Goal: Information Seeking & Learning: Find specific fact

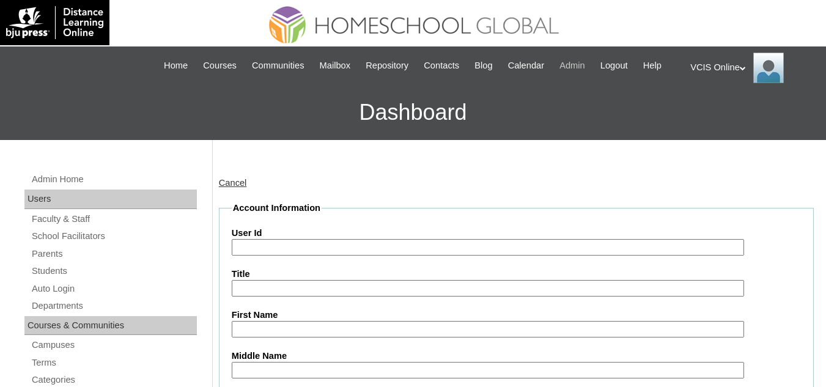
click at [576, 69] on span "Admin" at bounding box center [573, 66] width 26 height 14
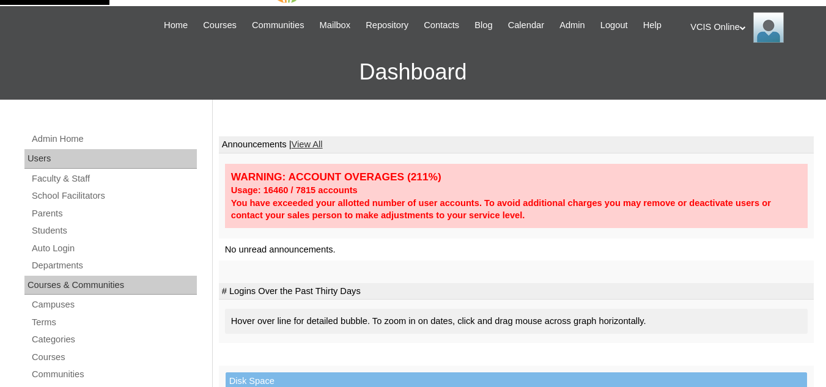
scroll to position [61, 0]
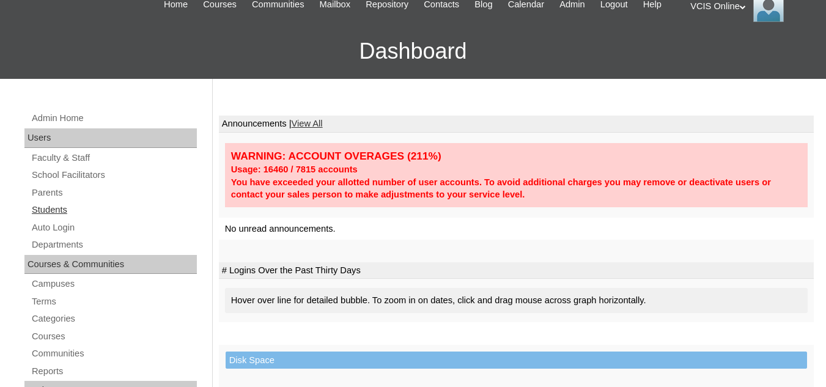
click at [49, 215] on link "Students" at bounding box center [114, 209] width 166 height 15
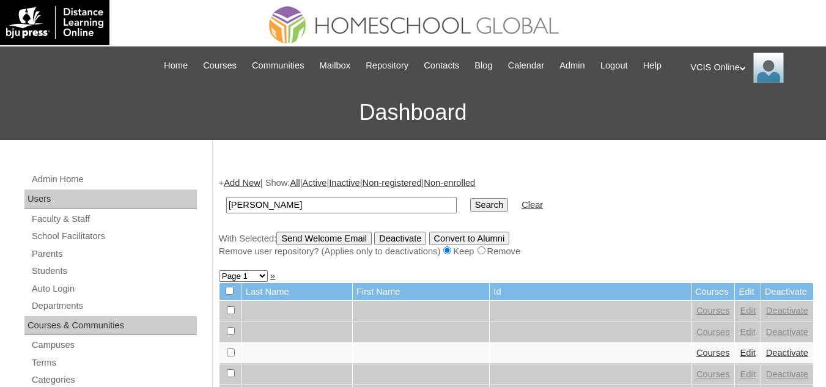
type input "[PERSON_NAME]"
click at [470, 209] on input "Search" at bounding box center [489, 204] width 38 height 13
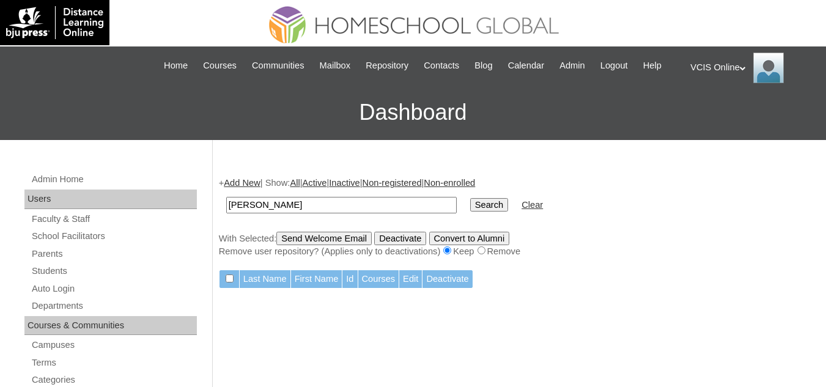
drag, startPoint x: 251, startPoint y: 203, endPoint x: 157, endPoint y: 201, distance: 94.2
paste input "Recimielle"
type input "Recimielle"
click at [470, 201] on input "Search" at bounding box center [489, 204] width 38 height 13
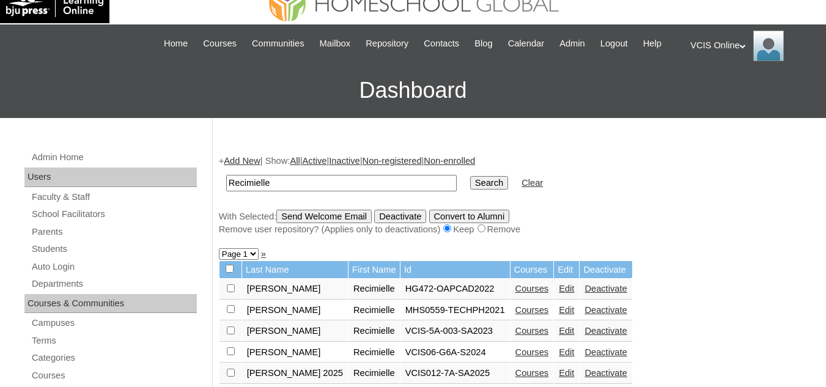
scroll to position [61, 0]
